Goal: Task Accomplishment & Management: Manage account settings

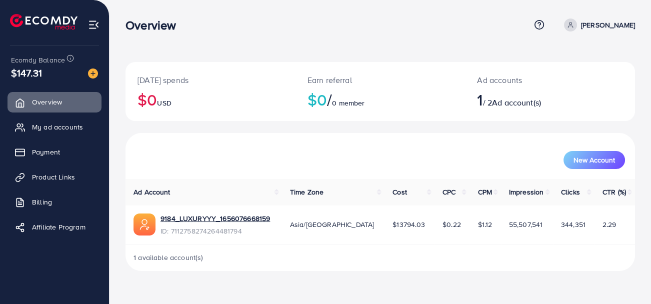
click at [626, 22] on p "[PERSON_NAME]" at bounding box center [608, 25] width 54 height 12
click at [510, 30] on div "Overview" at bounding box center [328, 25] width 405 height 15
click at [536, 25] on icon at bounding box center [539, 25] width 11 height 11
click at [474, 27] on div "Overview" at bounding box center [328, 25] width 405 height 15
click at [38, 199] on span "Billing" at bounding box center [45, 202] width 20 height 10
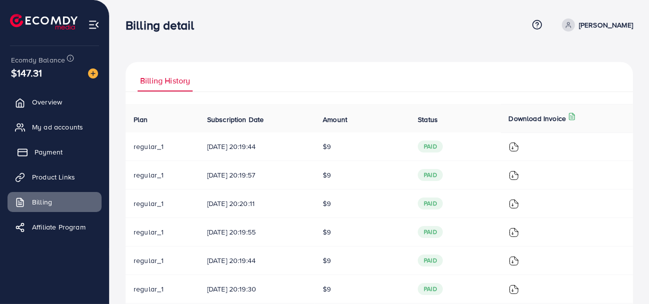
click at [43, 150] on span "Payment" at bounding box center [49, 152] width 28 height 10
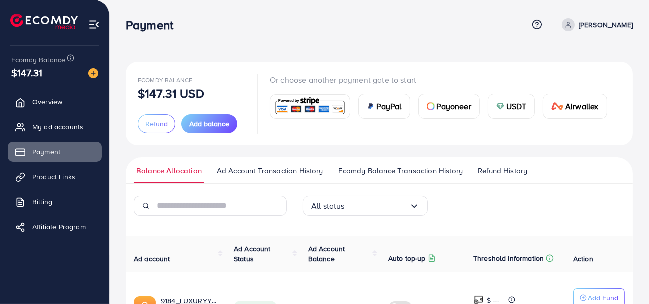
click at [323, 38] on div "Payment Help Center Contact Support Term and policy About Us [PERSON_NAME] Prof…" at bounding box center [379, 25] width 507 height 27
click at [384, 247] on th "Auto top-up" at bounding box center [422, 254] width 85 height 37
